Goal: Find specific page/section: Find specific page/section

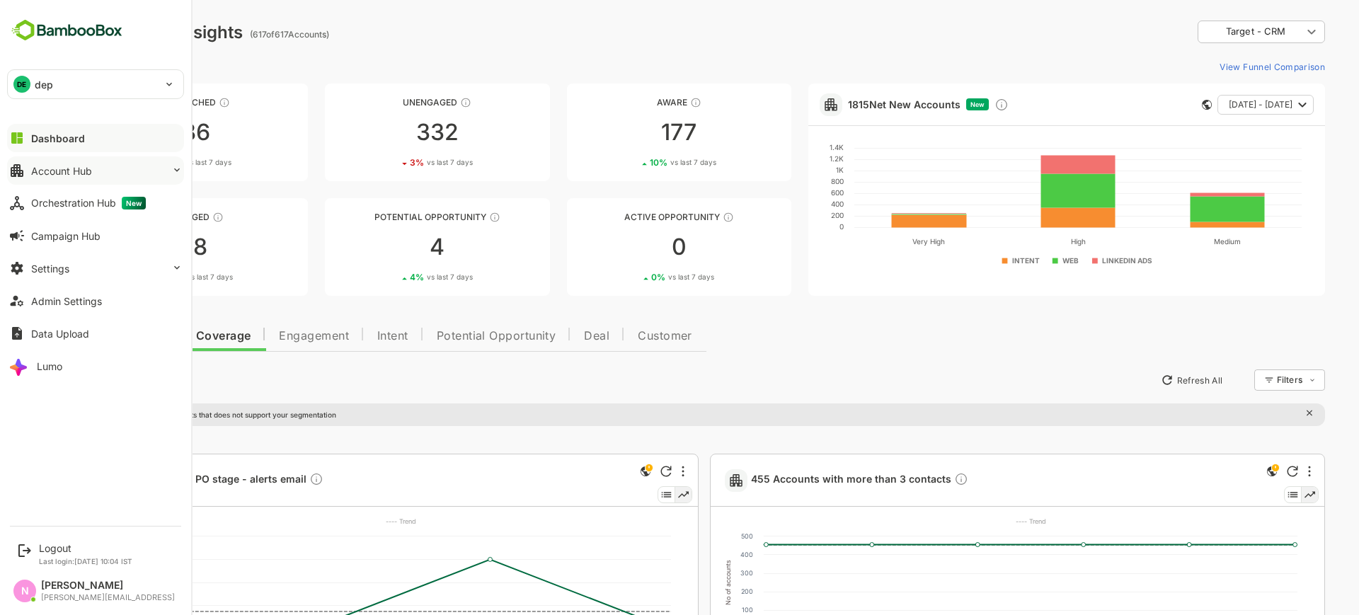
click at [94, 169] on button "Account Hub" at bounding box center [95, 170] width 177 height 28
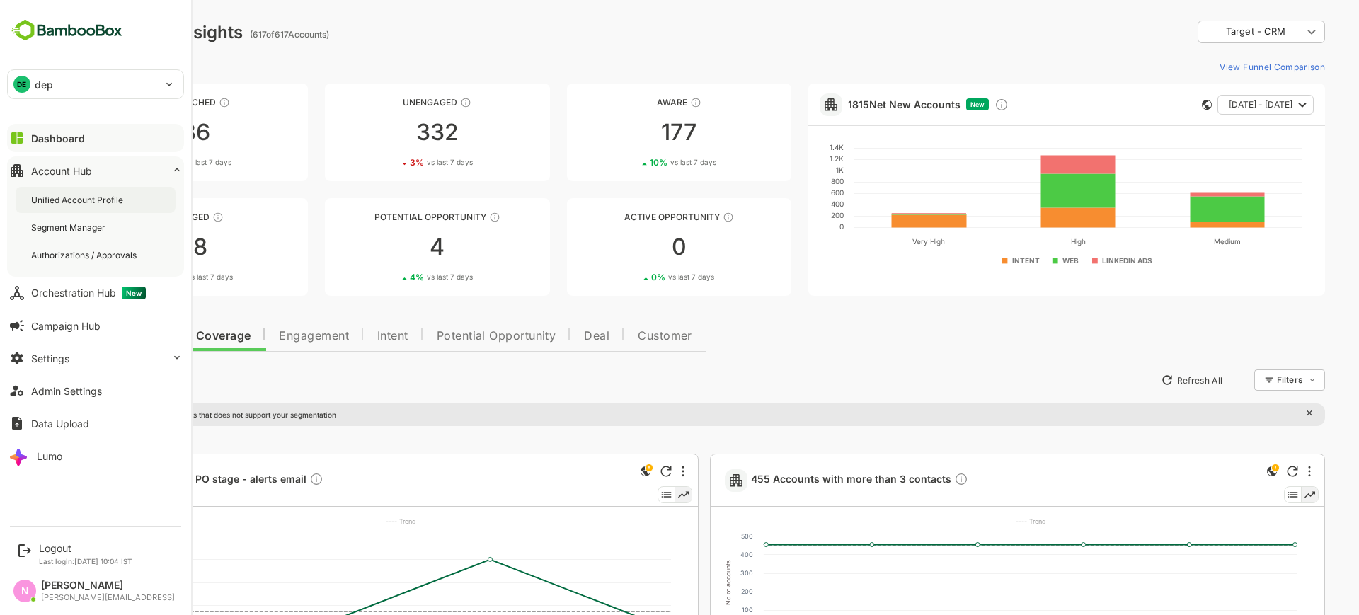
click at [103, 204] on div "Unified Account Profile" at bounding box center [78, 200] width 95 height 12
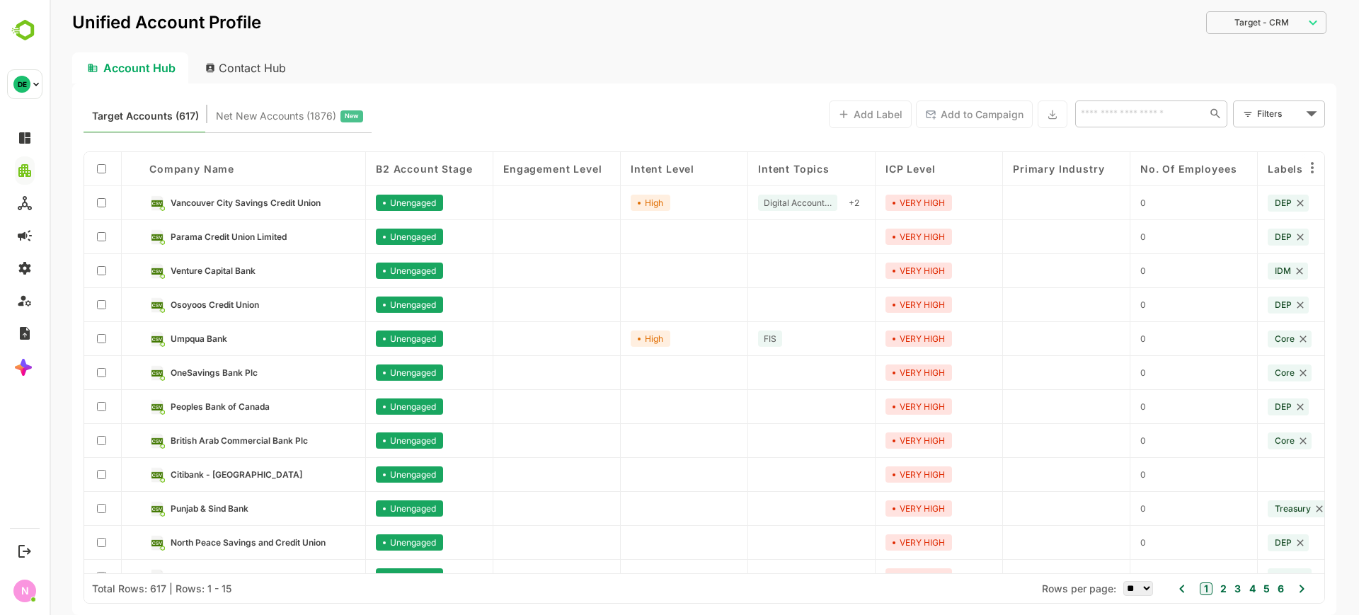
click at [254, 67] on div "Contact Hub" at bounding box center [246, 67] width 105 height 31
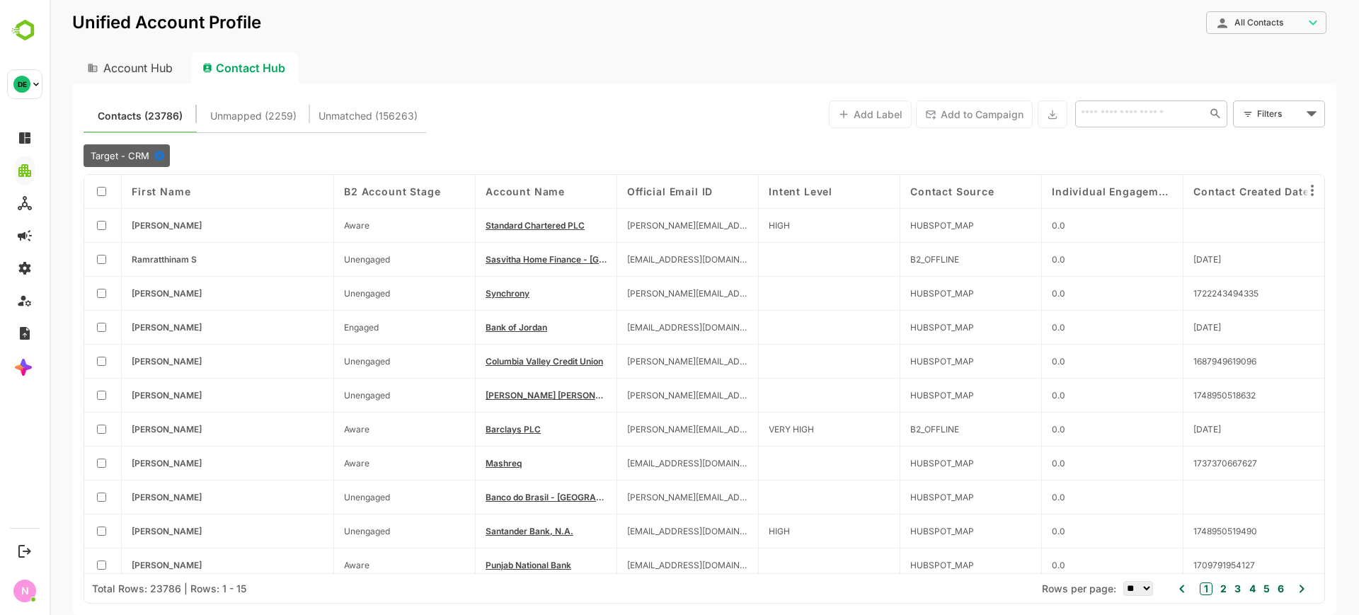
click at [154, 155] on icon at bounding box center [158, 155] width 9 height 9
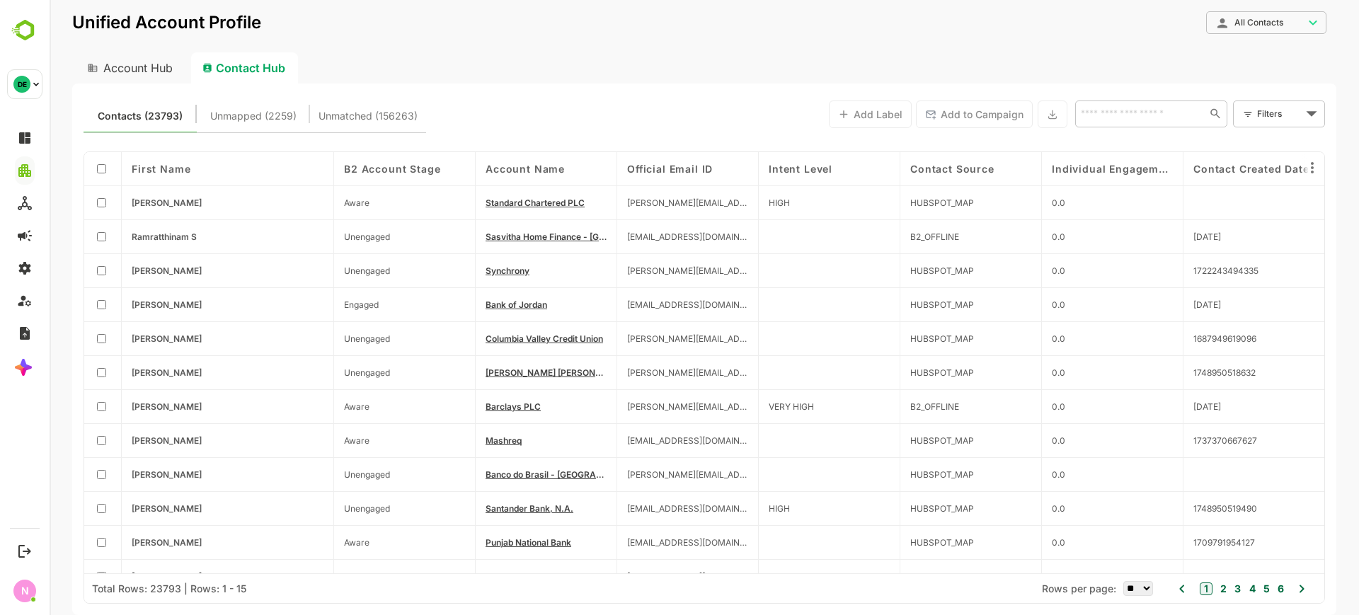
click at [225, 69] on div "Contact Hub" at bounding box center [244, 67] width 107 height 31
click at [171, 69] on div "Account Hub" at bounding box center [128, 67] width 113 height 31
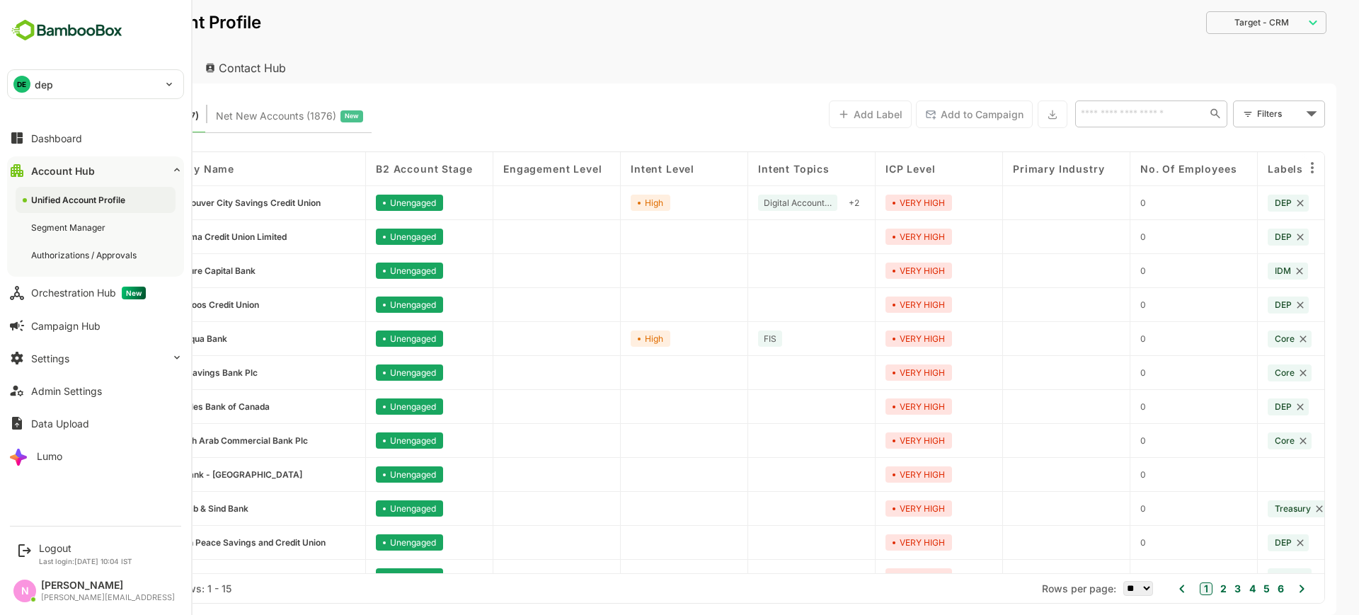
click at [43, 80] on p "dep" at bounding box center [44, 84] width 18 height 15
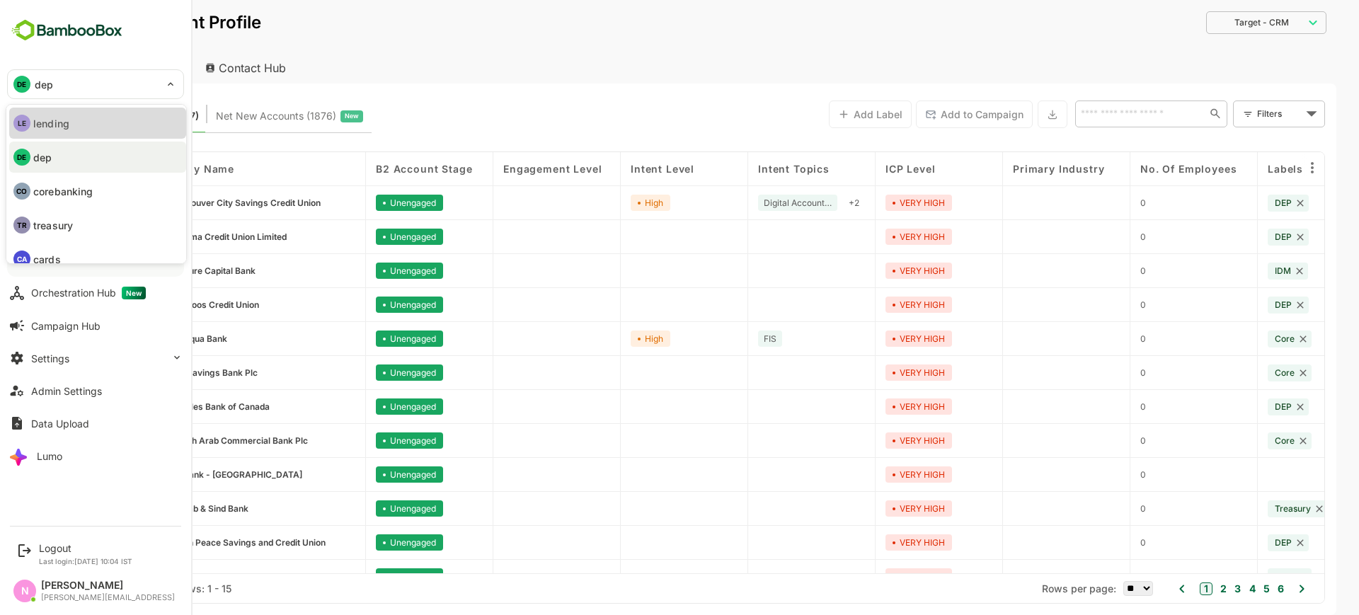
click at [48, 116] on p "lending" at bounding box center [51, 123] width 36 height 15
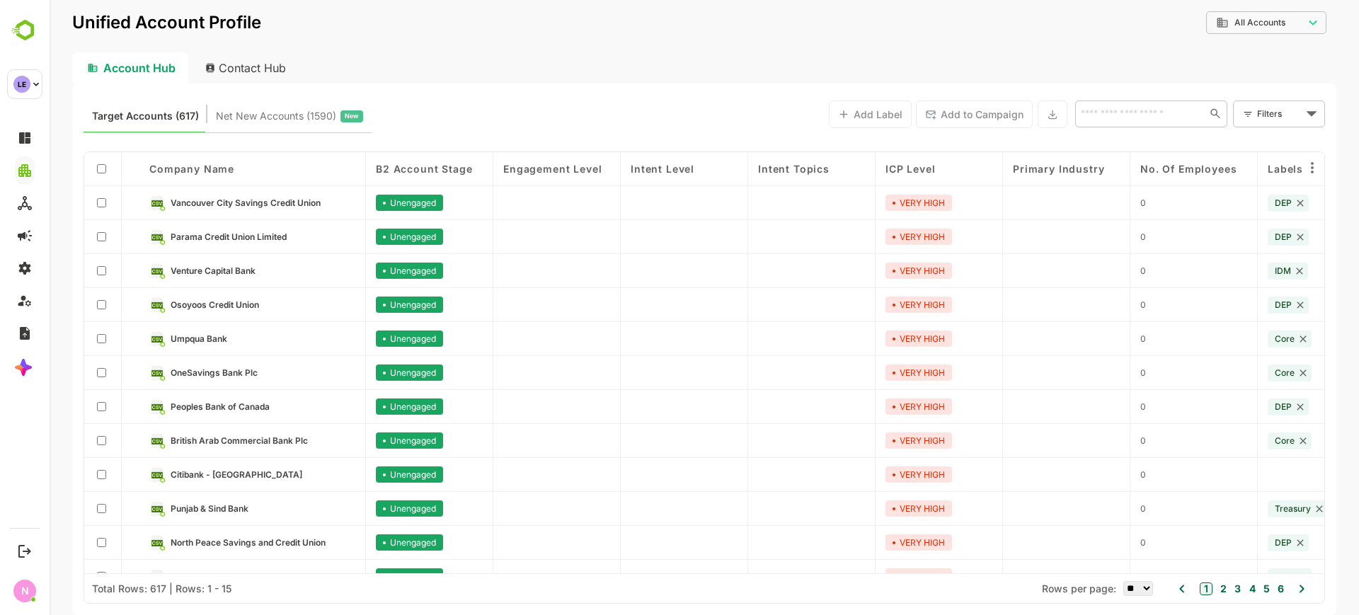
click at [242, 73] on div "Contact Hub" at bounding box center [246, 67] width 105 height 31
type input "**********"
click at [241, 54] on div "Contact Hub" at bounding box center [246, 67] width 105 height 31
type input "**********"
